Goal: Find contact information: Find contact information

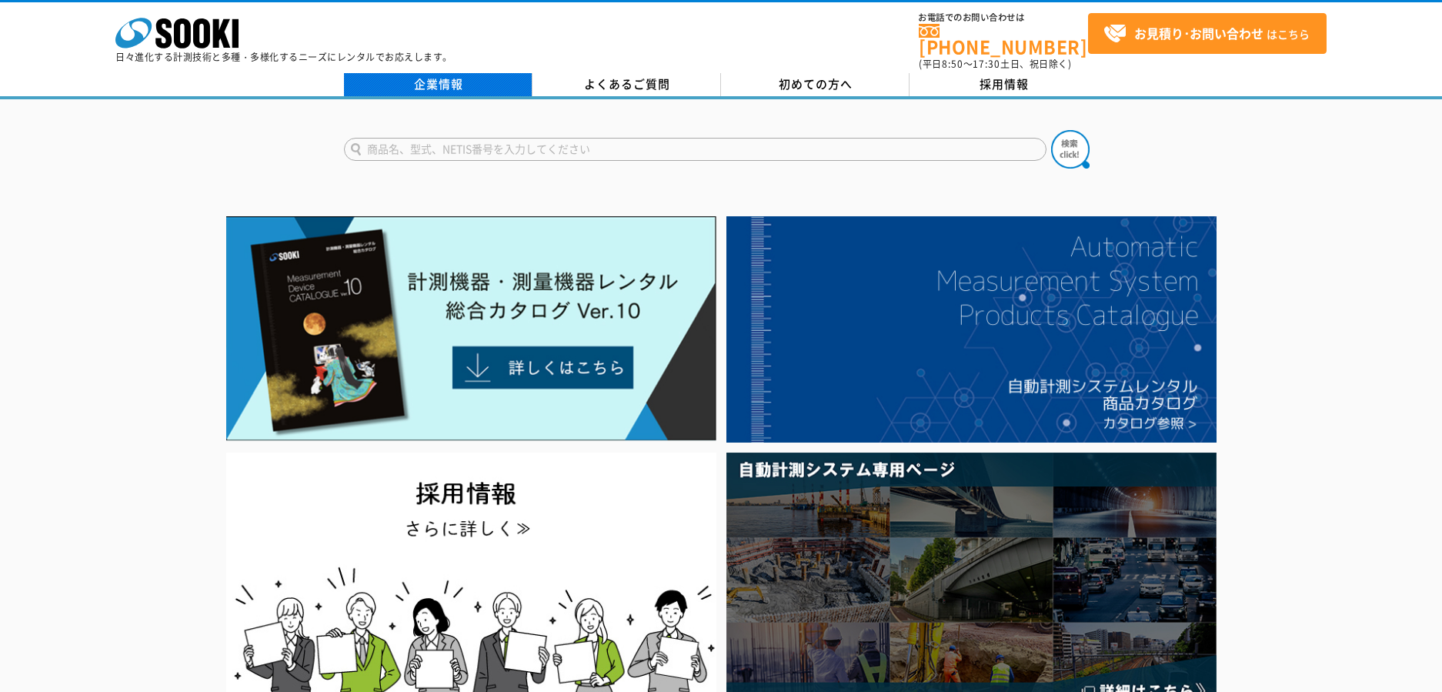
drag, startPoint x: 0, startPoint y: 0, endPoint x: 442, endPoint y: 71, distance: 448.1
click at [442, 73] on link "企業情報" at bounding box center [438, 84] width 189 height 23
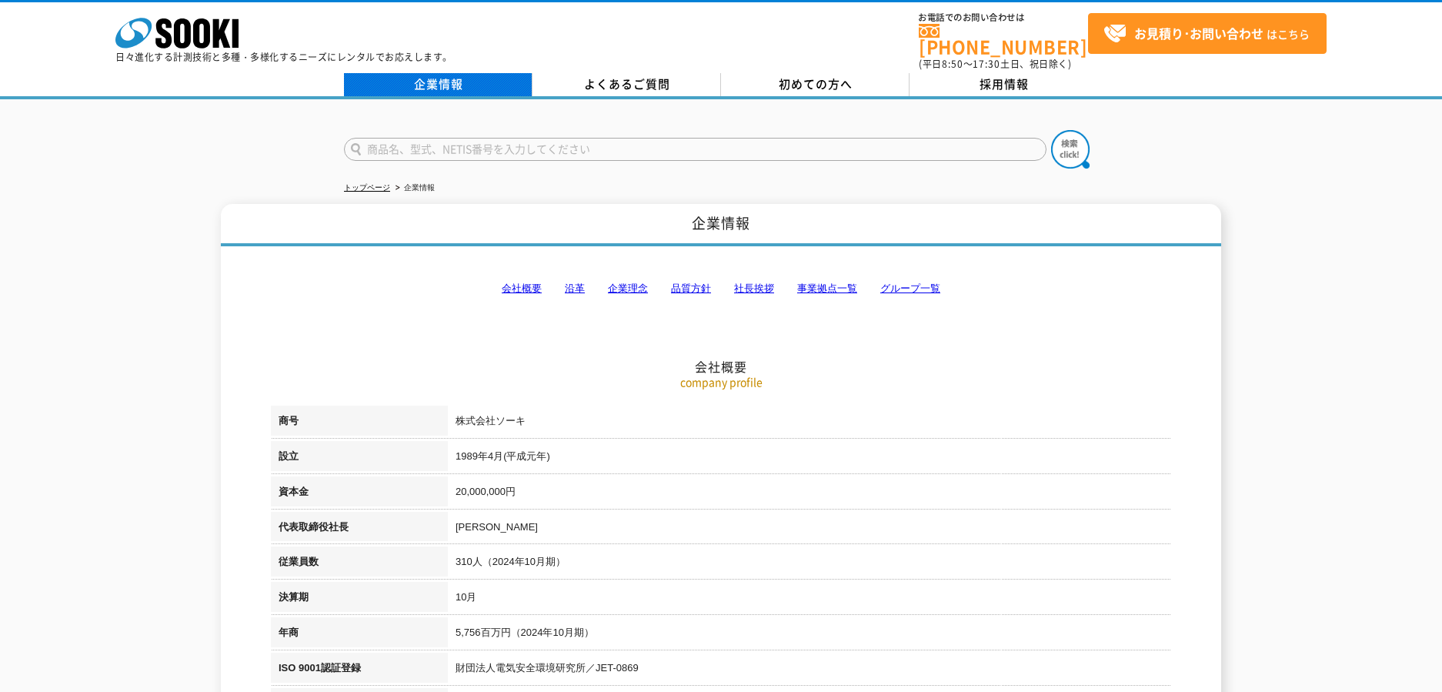
click at [451, 77] on link "企業情報" at bounding box center [438, 84] width 189 height 23
click at [829, 282] on link "事業拠点一覧" at bounding box center [827, 288] width 60 height 12
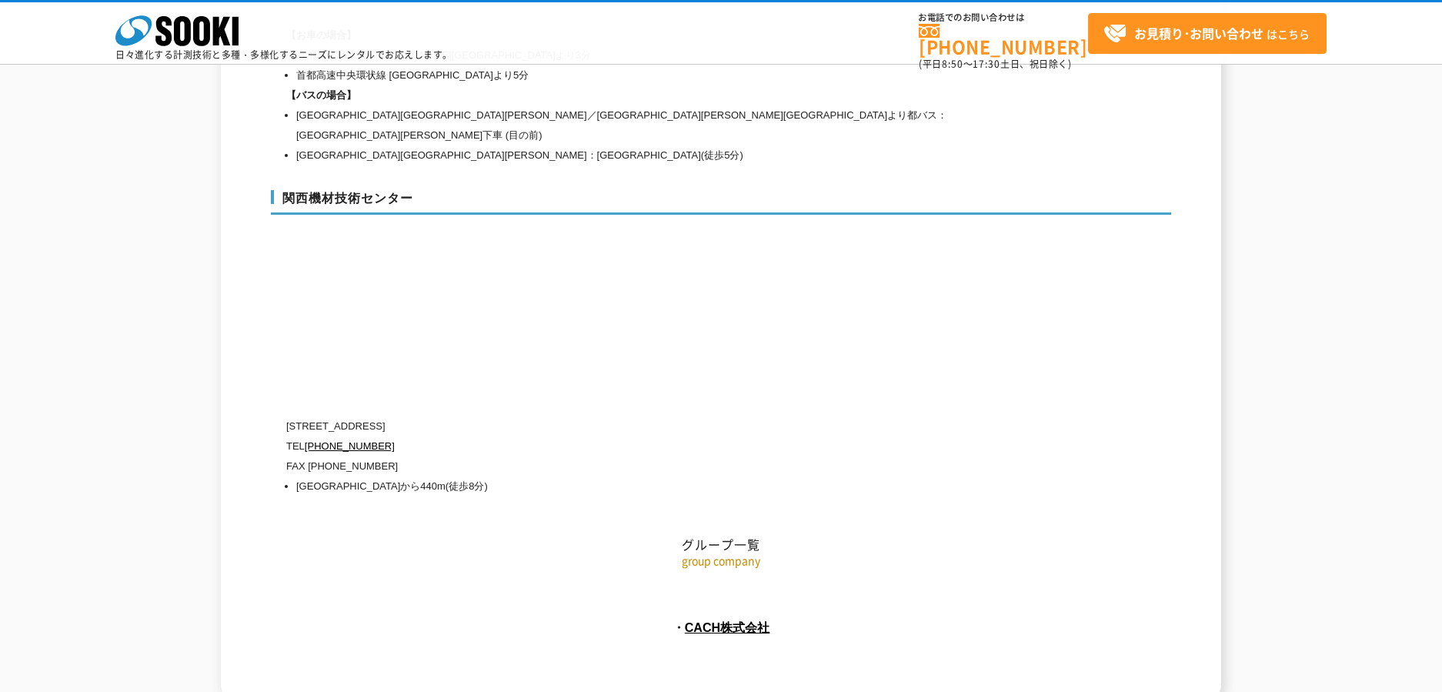
scroll to position [6924, 0]
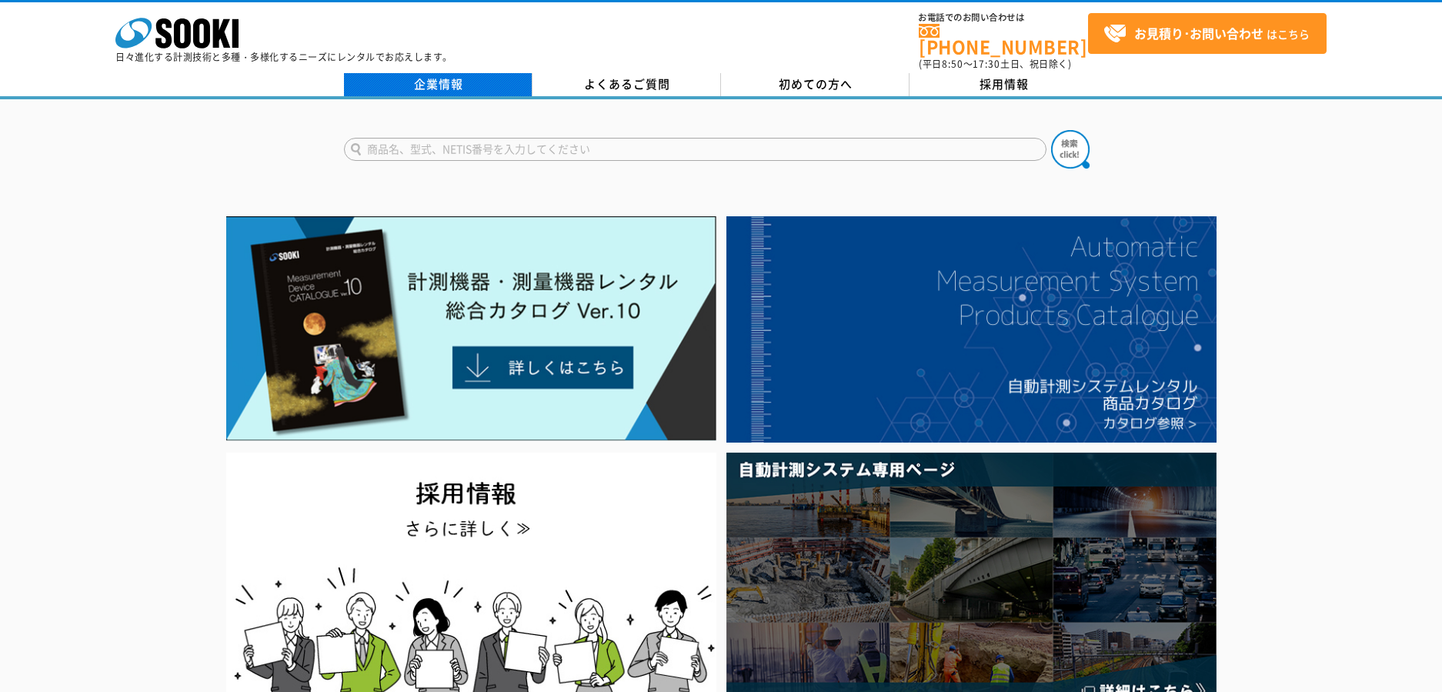
click at [444, 77] on link "企業情報" at bounding box center [438, 84] width 189 height 23
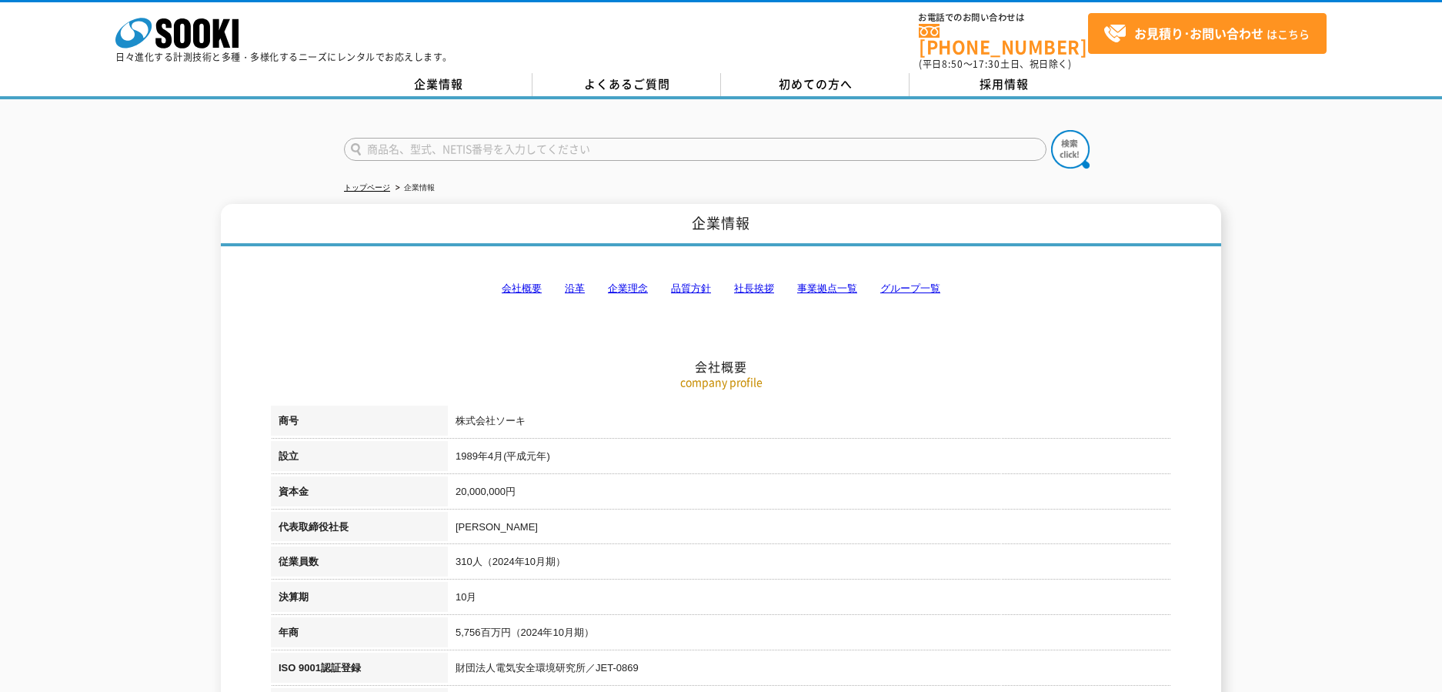
click at [826, 282] on link "事業拠点一覧" at bounding box center [827, 288] width 60 height 12
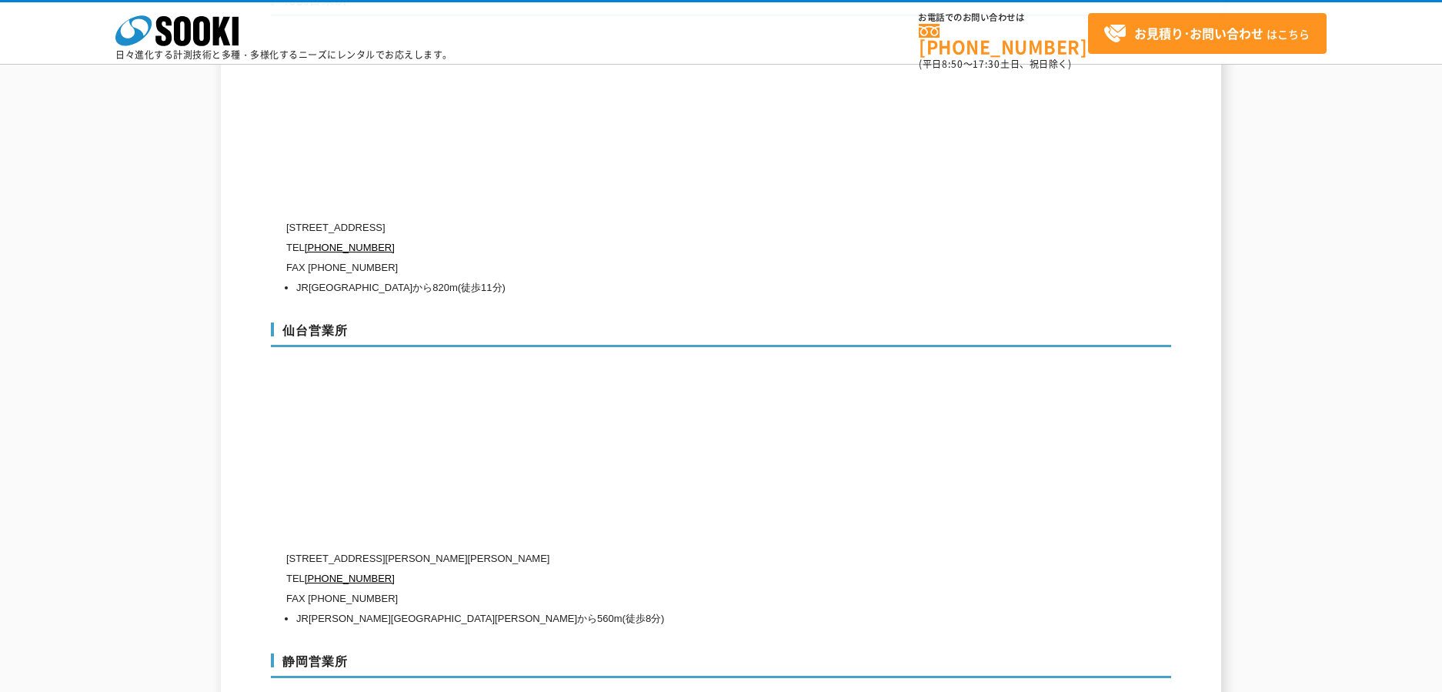
scroll to position [4629, 0]
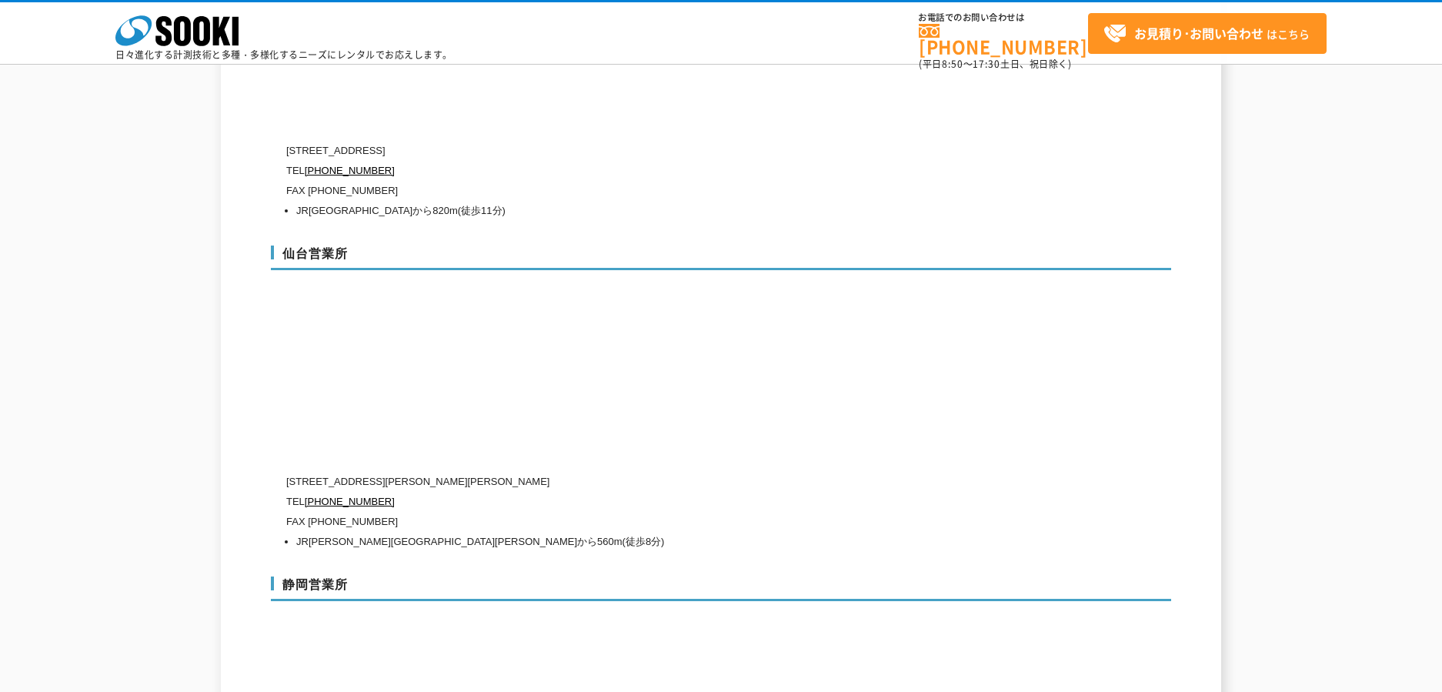
click at [652, 492] on p "TEL [PHONE_NUMBER]" at bounding box center [655, 502] width 739 height 20
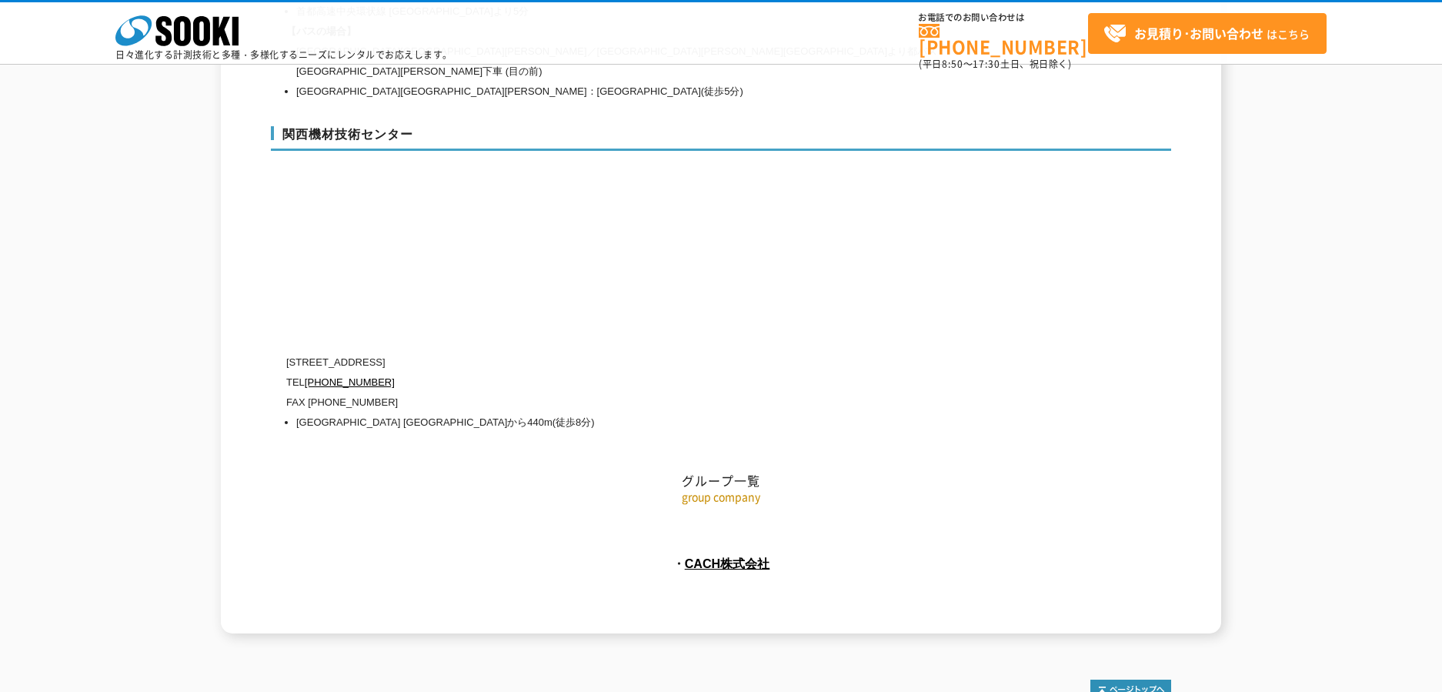
scroll to position [6924, 0]
